Goal: Task Accomplishment & Management: Use online tool/utility

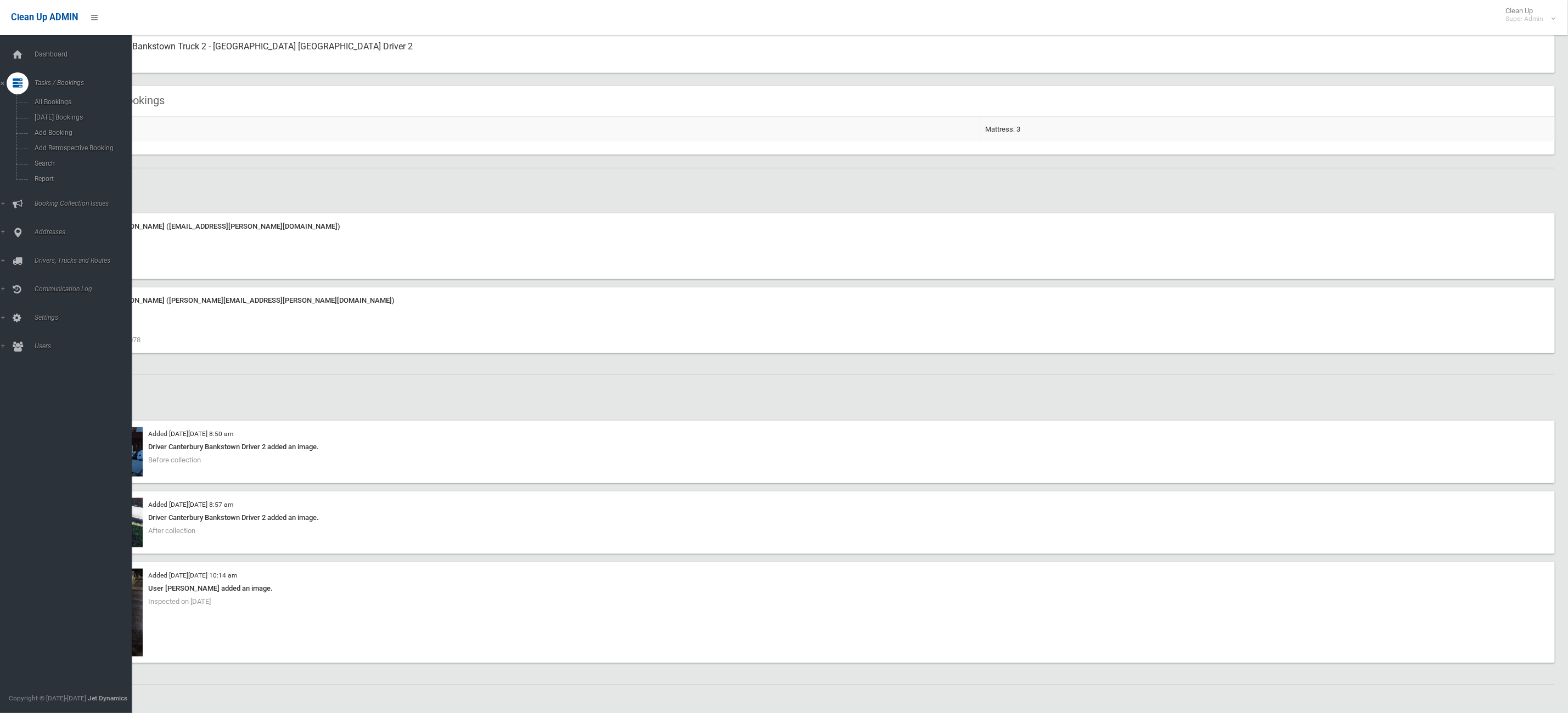
scroll to position [658, 0]
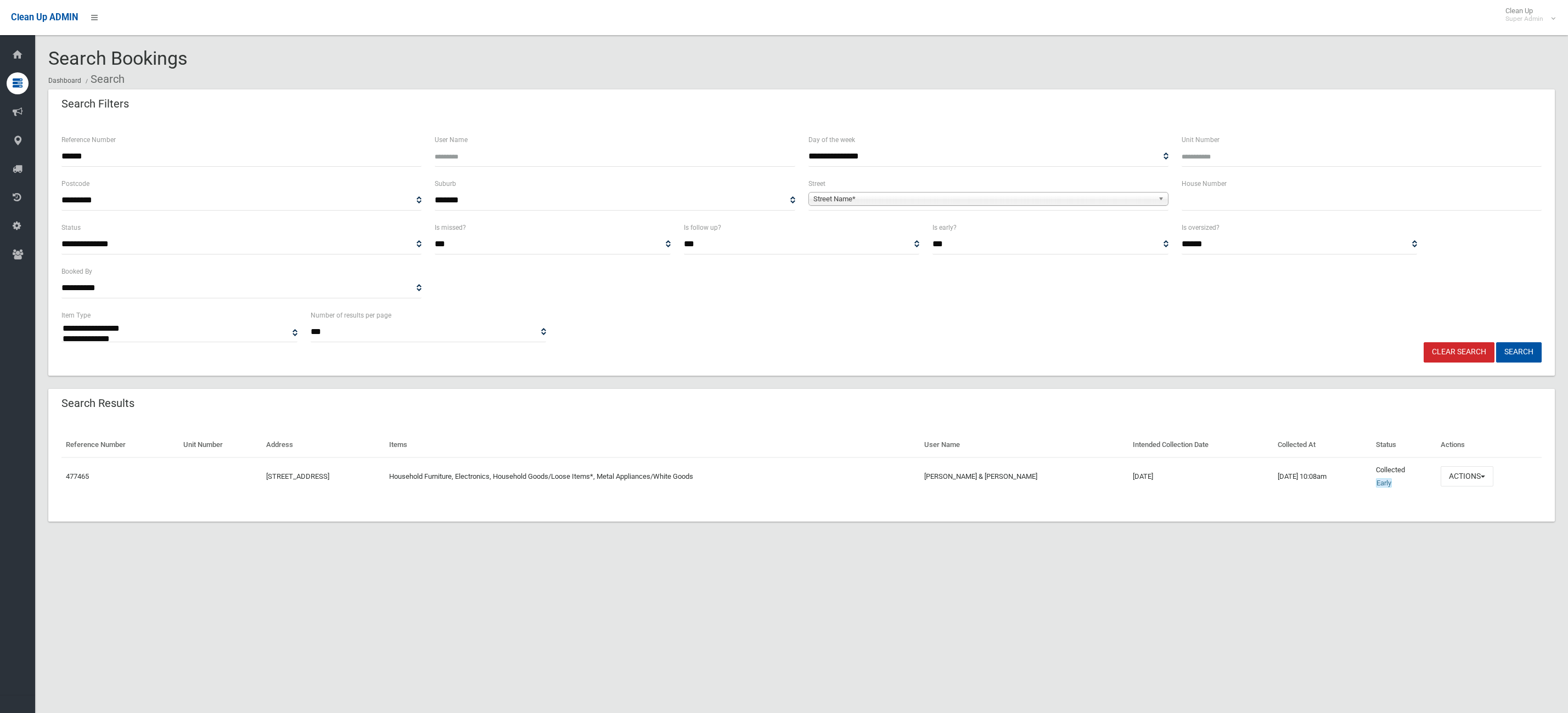
select select
drag, startPoint x: 114, startPoint y: 150, endPoint x: 27, endPoint y: 157, distance: 87.3
click at [27, 157] on div "**********" at bounding box center [784, 370] width 1568 height 713
click at [1208, 206] on input "text" at bounding box center [1361, 200] width 360 height 20
type input "***"
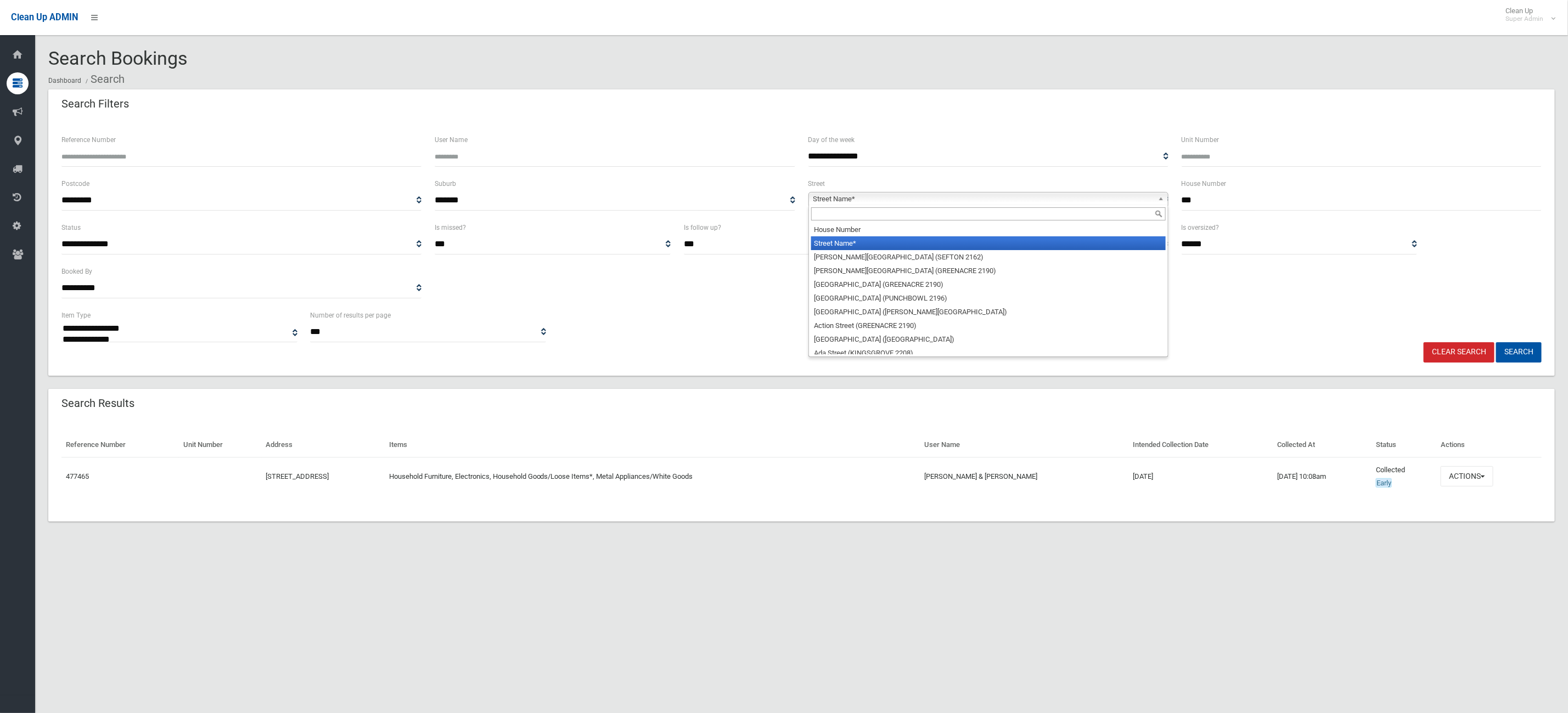
click at [1060, 203] on span "Street Name*" at bounding box center [983, 199] width 340 height 13
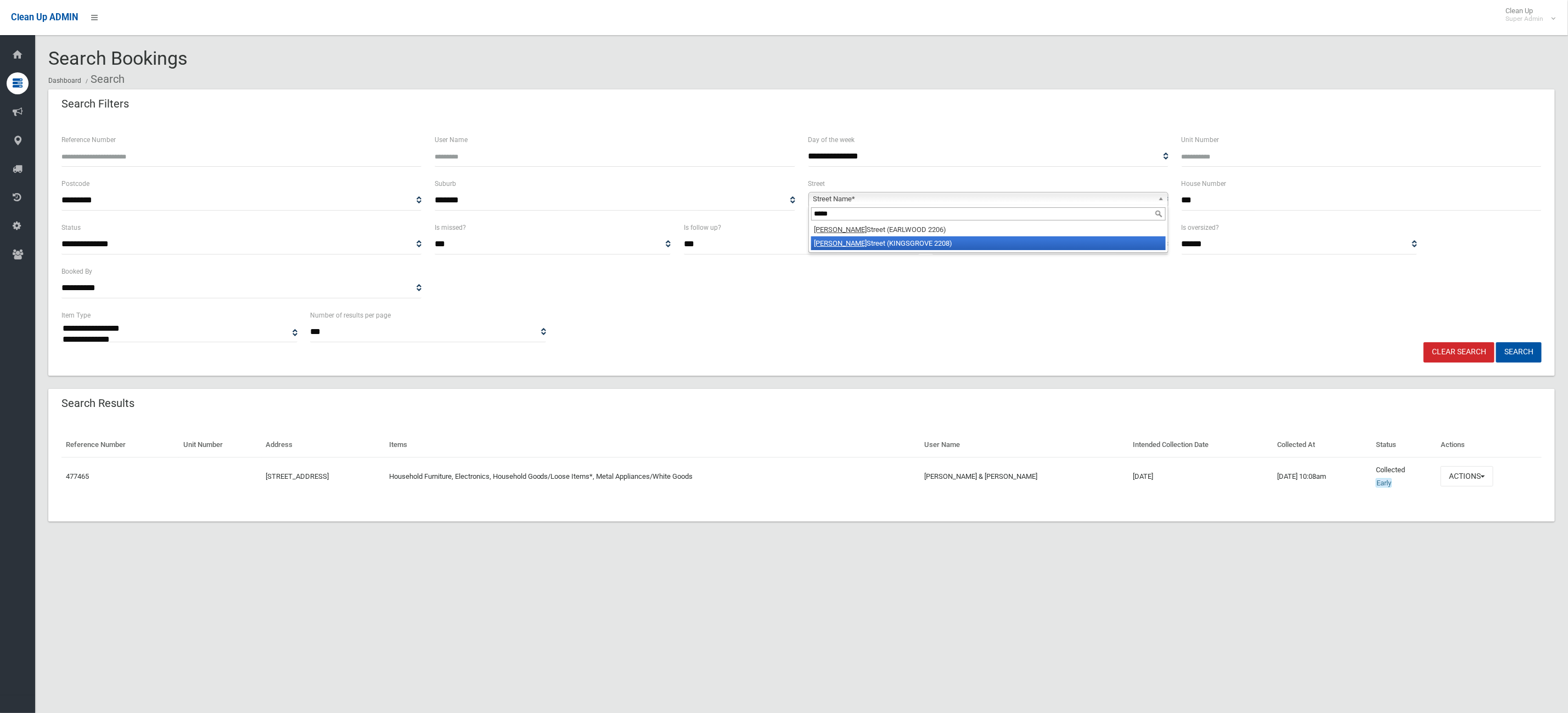
type input "*****"
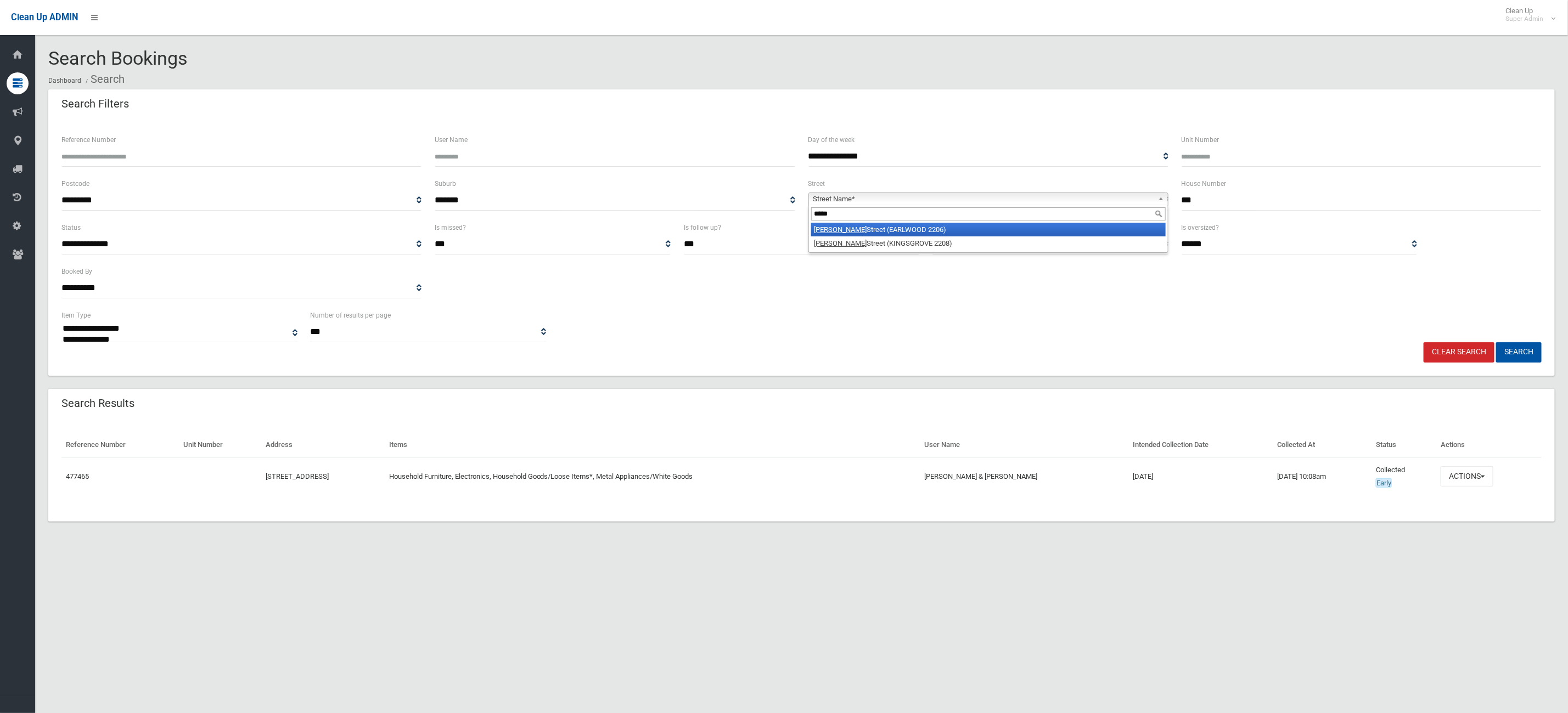
click at [971, 232] on li "Homer Street (EARLWOOD 2206)" at bounding box center [989, 229] width 354 height 14
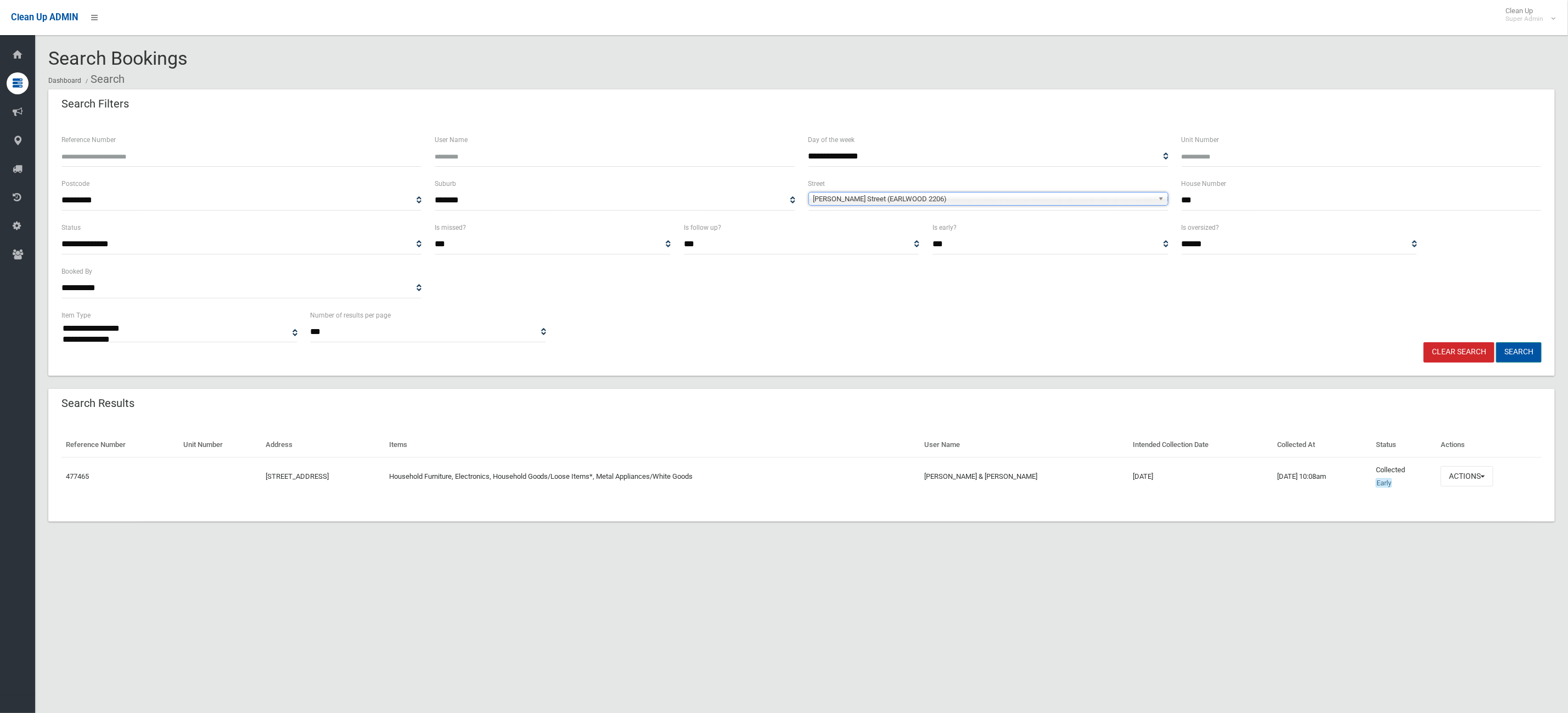
click at [1523, 347] on button "Search" at bounding box center [1519, 352] width 46 height 20
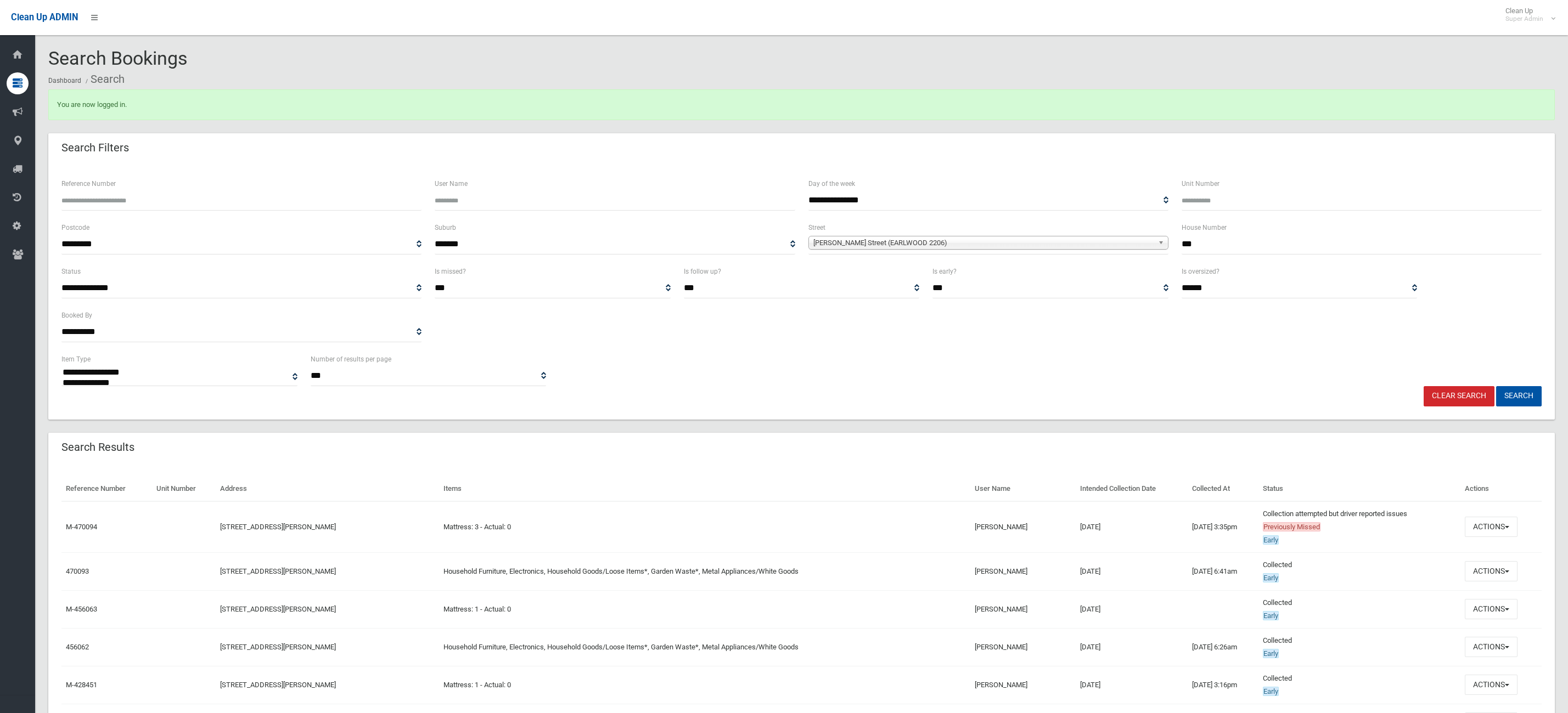
select select
click at [1507, 581] on button "Actions" at bounding box center [1491, 571] width 53 height 20
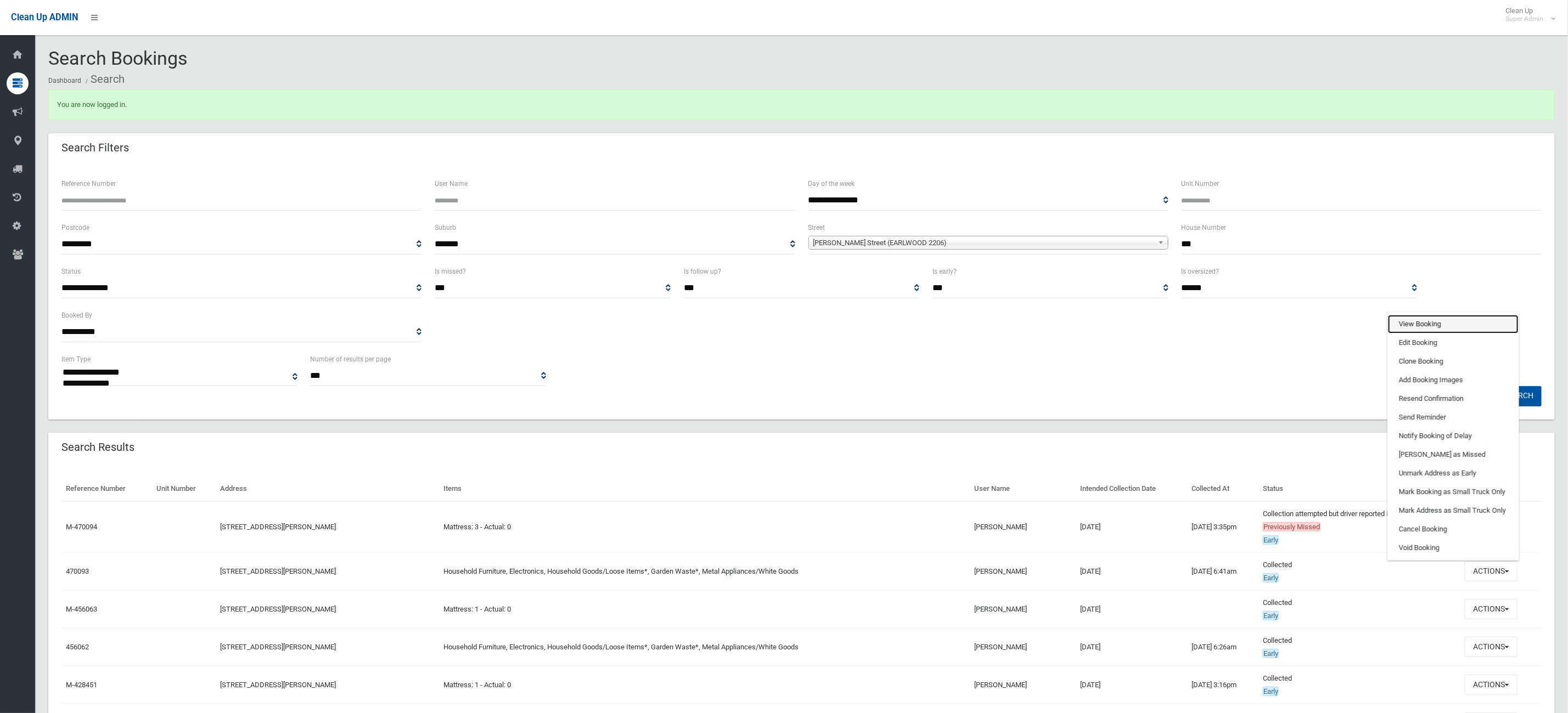
click at [1423, 328] on link "View Booking" at bounding box center [1453, 324] width 131 height 19
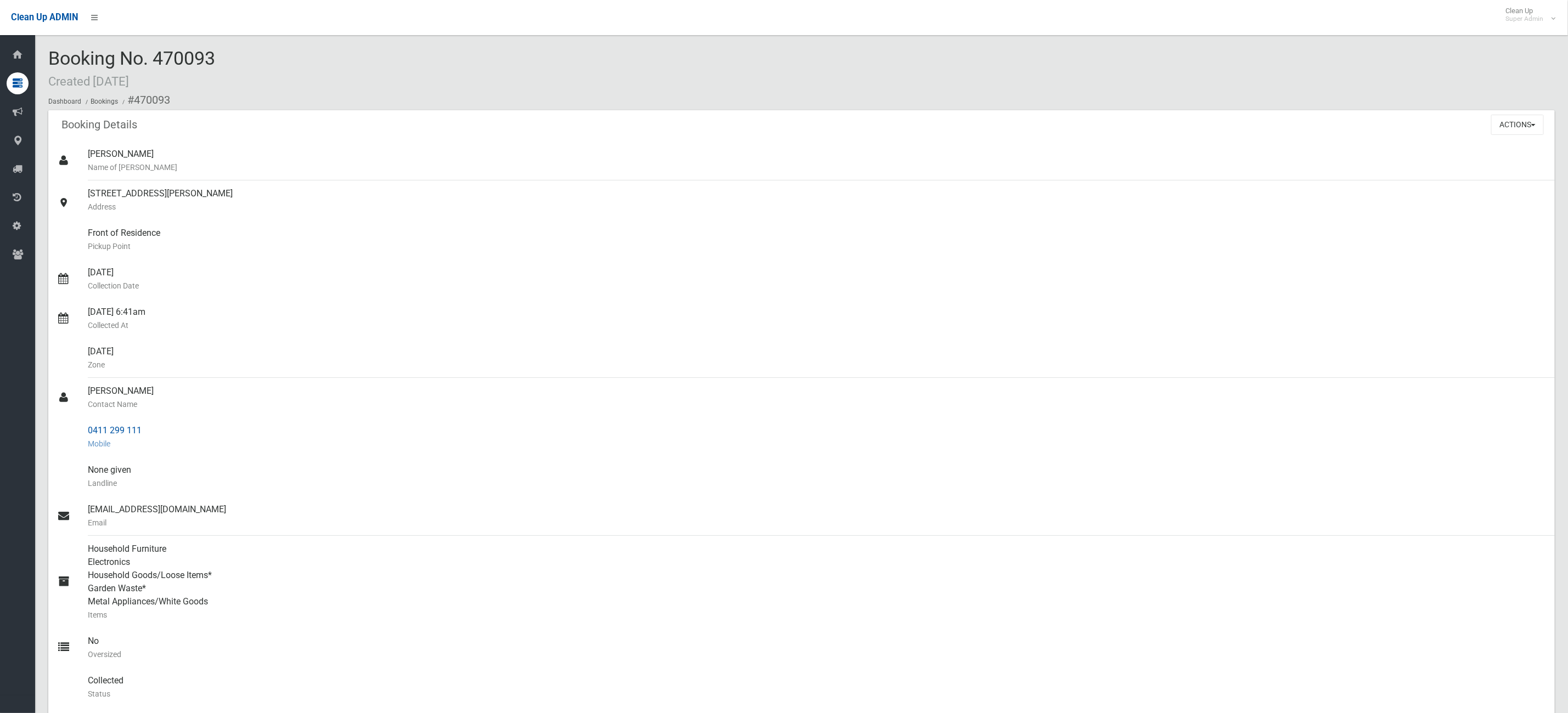
drag, startPoint x: 164, startPoint y: 432, endPoint x: 75, endPoint y: 434, distance: 89.0
click at [75, 434] on link "0411 299 111 Mobile" at bounding box center [801, 437] width 1507 height 40
copy link "0411 299 111"
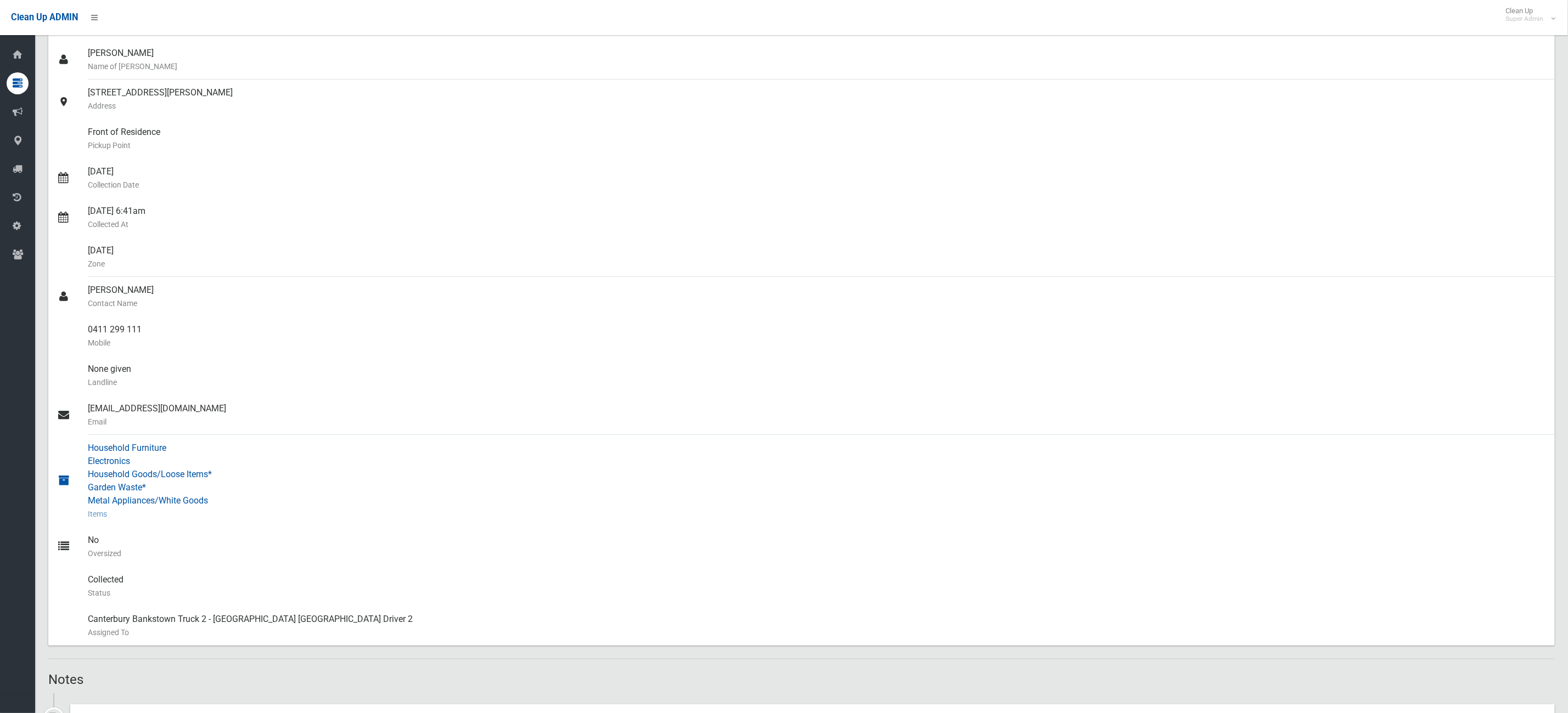
scroll to position [82, 0]
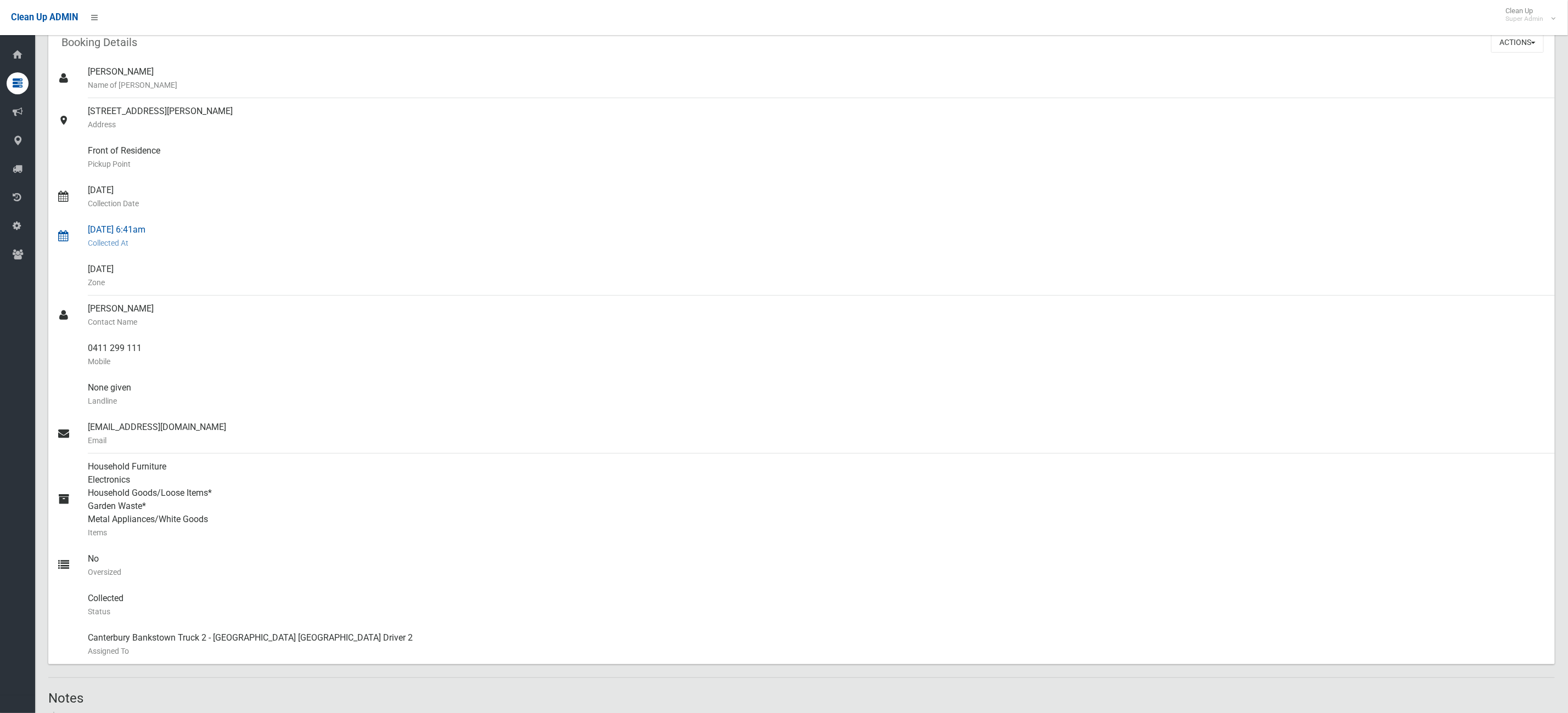
click at [922, 254] on div "25/07/2025 6:41am Collected At" at bounding box center [817, 236] width 1458 height 40
drag, startPoint x: 237, startPoint y: 353, endPoint x: 75, endPoint y: 344, distance: 162.2
click at [75, 344] on link "0411 299 111 Mobile" at bounding box center [801, 355] width 1507 height 40
copy link "0411 299 111"
click at [929, 474] on div "Household Furniture Electronics Household Goods/Loose Items* Garden Waste* Meta…" at bounding box center [817, 499] width 1458 height 92
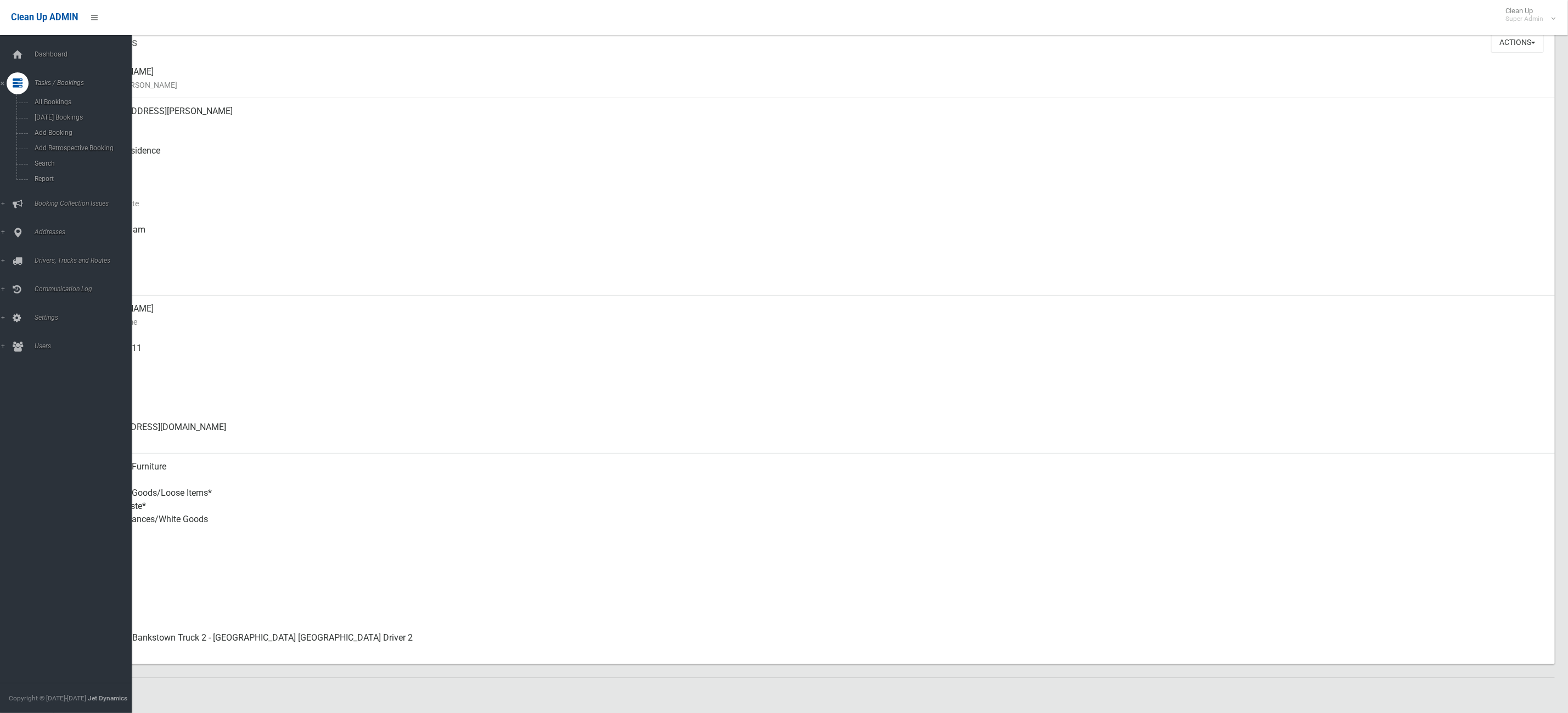
click at [17, 75] on icon at bounding box center [18, 83] width 10 height 22
click at [37, 46] on link "Dashboard" at bounding box center [72, 55] width 144 height 22
